Goal: Transaction & Acquisition: Purchase product/service

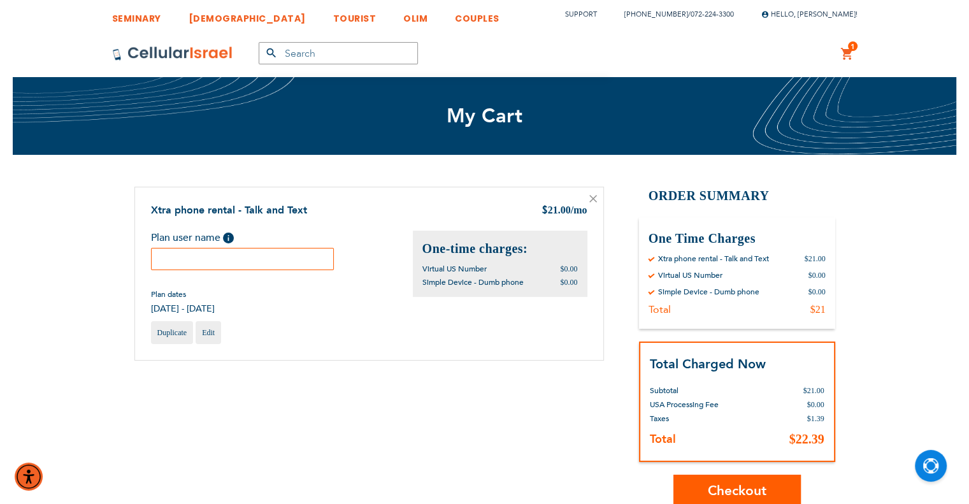
click at [282, 254] on input "text" at bounding box center [242, 259] width 183 height 22
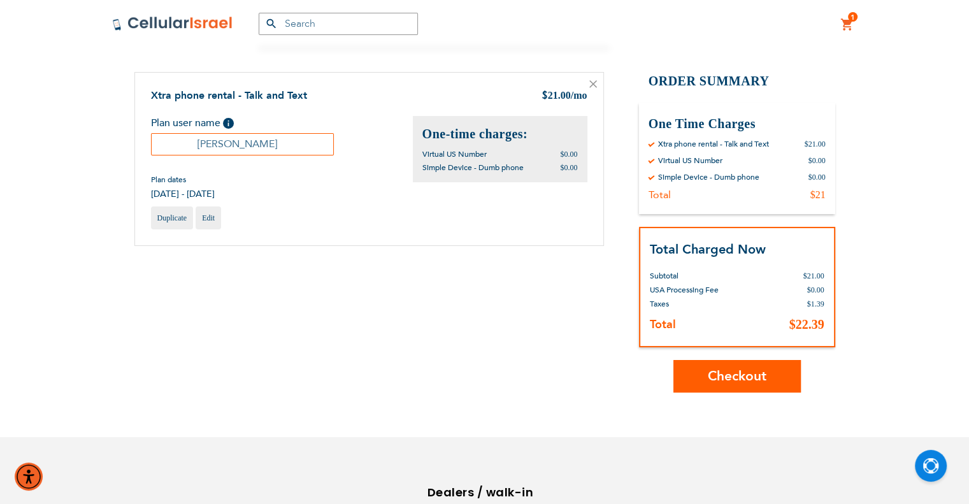
scroll to position [127, 0]
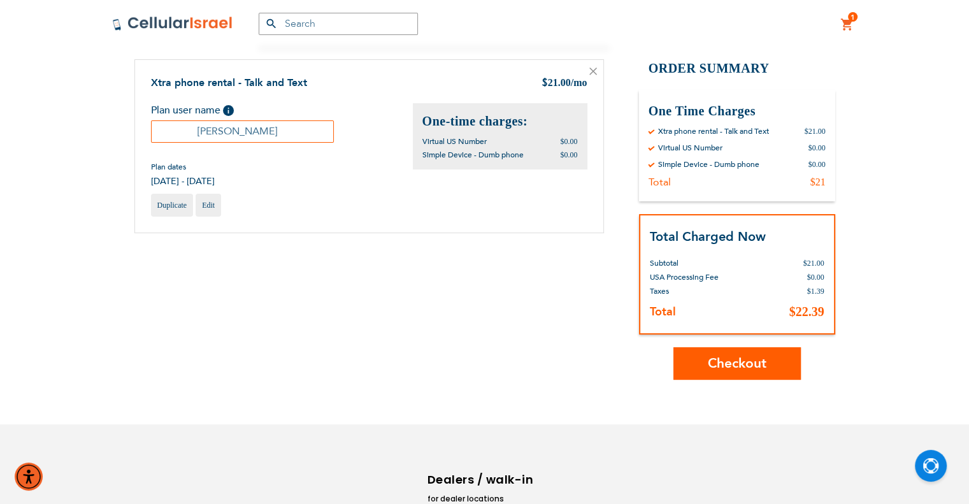
type input "Esther"
click at [724, 362] on span "Checkout" at bounding box center [737, 363] width 59 height 18
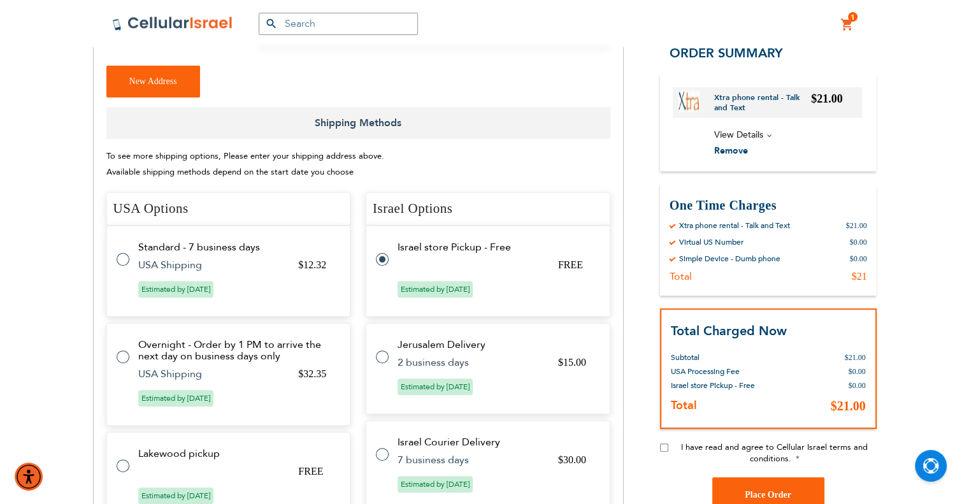
scroll to position [382, 0]
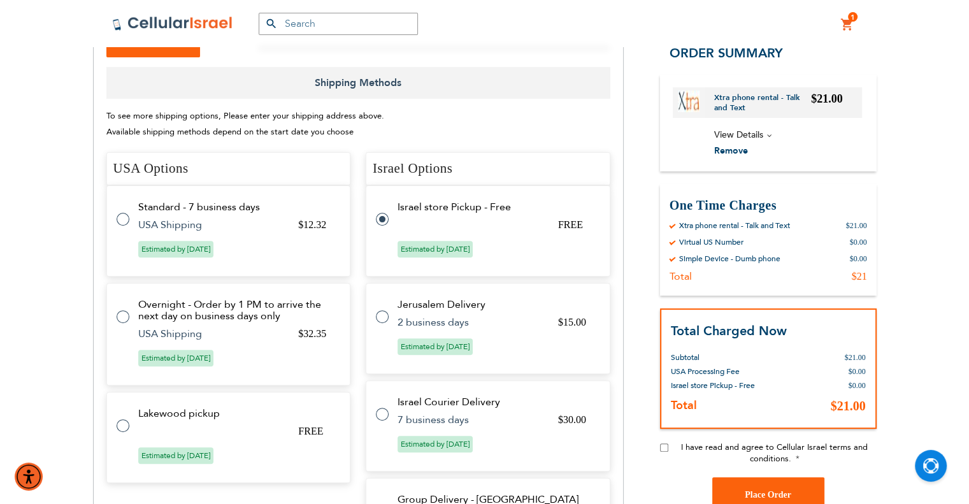
click at [235, 426] on tr "Lakewood pickup FREE Estimated by [DATE]" at bounding box center [228, 437] width 245 height 91
radio input "true"
radio input "false"
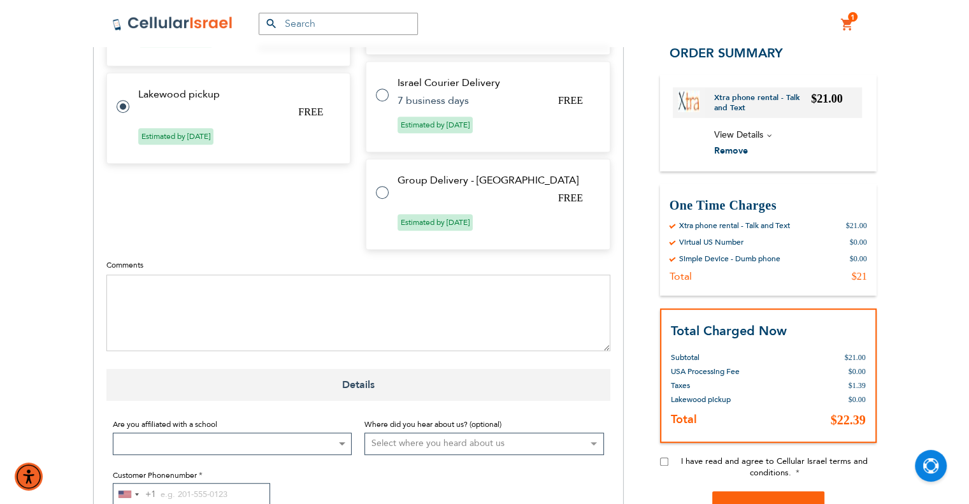
scroll to position [956, 0]
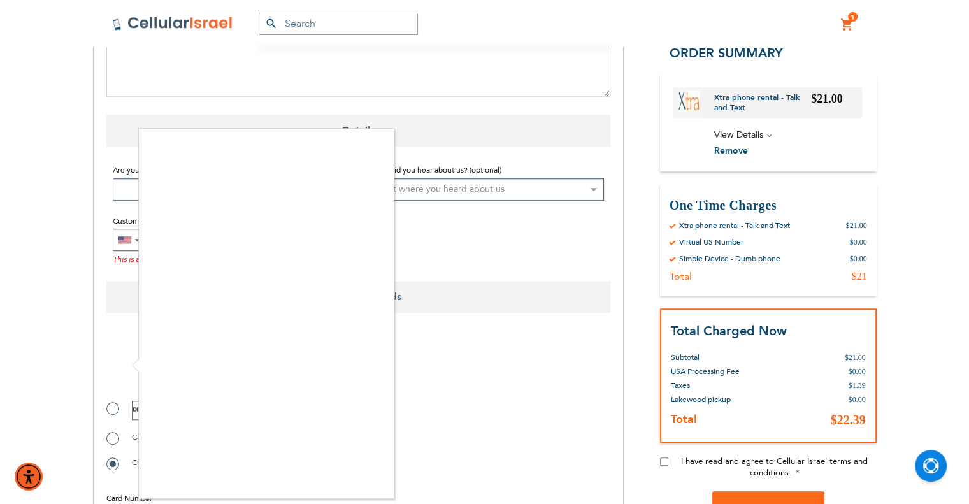
checkbox input "true"
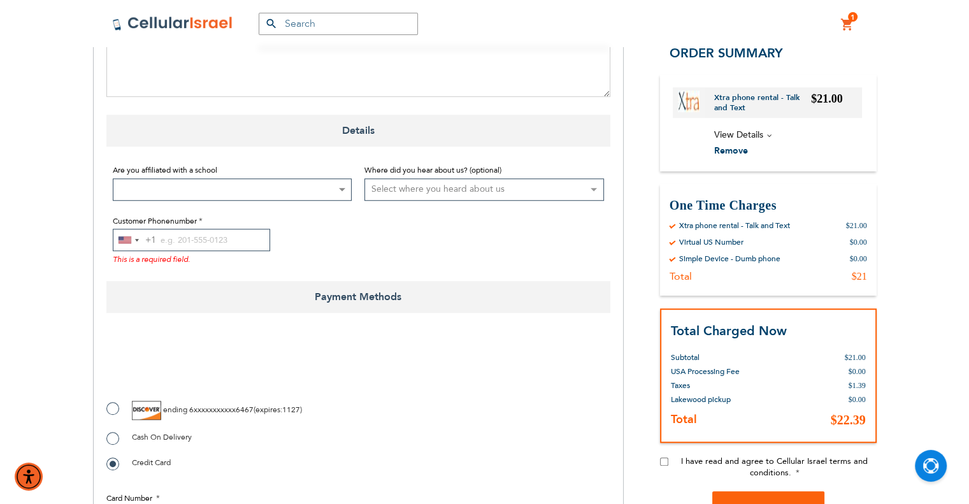
click at [115, 412] on label "ending 6xxxxxxxxxxx6467 ( expires : 1127 )" at bounding box center [204, 410] width 196 height 19
radio input "true"
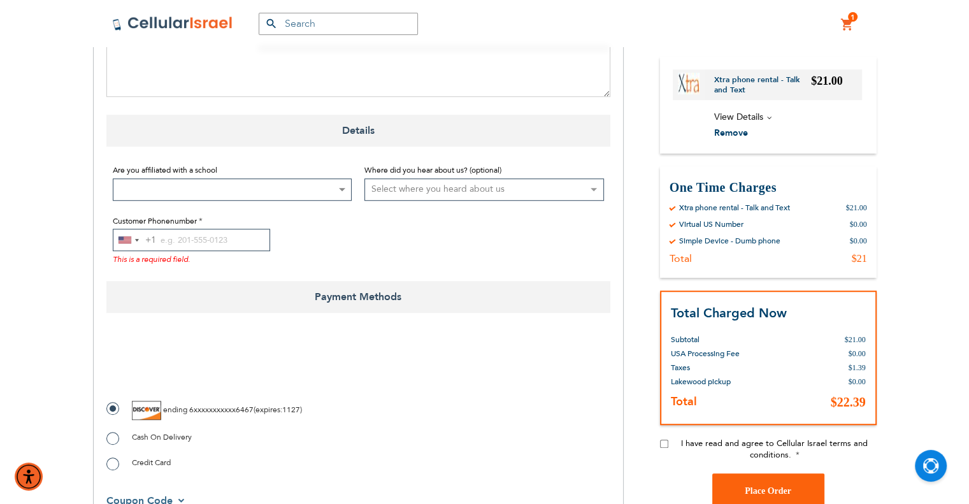
click at [204, 227] on div "Customer Phonenumber [GEOGRAPHIC_DATA] +1 +1 244 results found [GEOGRAPHIC_DATA…" at bounding box center [233, 239] width 240 height 52
click at [199, 244] on input "Customer Phonenumber" at bounding box center [191, 240] width 157 height 22
paste input "17326852644"
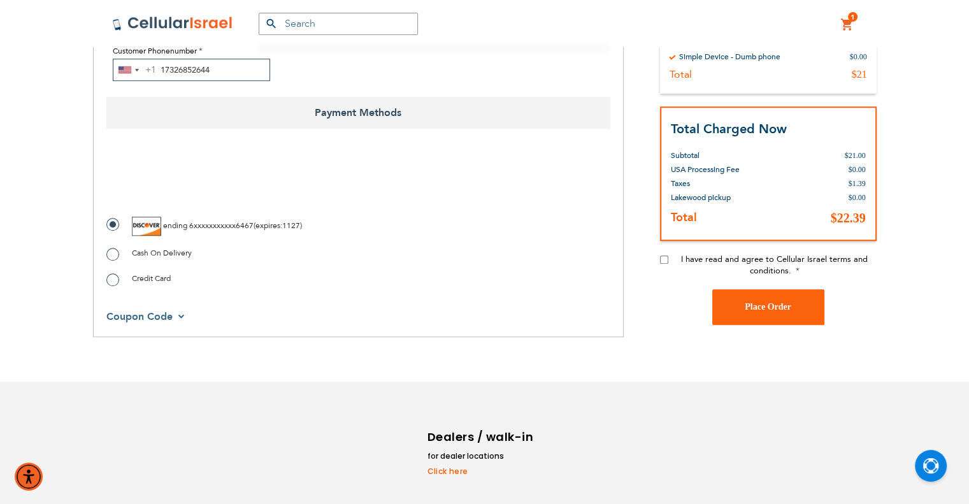
scroll to position [1107, 0]
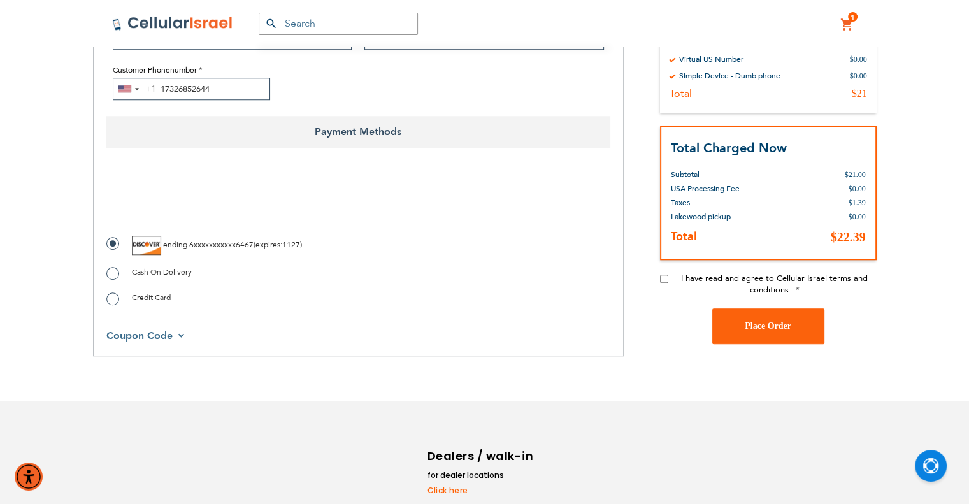
type input "17326852644"
click at [664, 278] on input "I have read and agree to Cellular Israel terms and conditions." at bounding box center [664, 278] width 8 height 8
checkbox input "true"
click at [749, 327] on span "Place Order" at bounding box center [768, 326] width 47 height 10
